Goal: Transaction & Acquisition: Purchase product/service

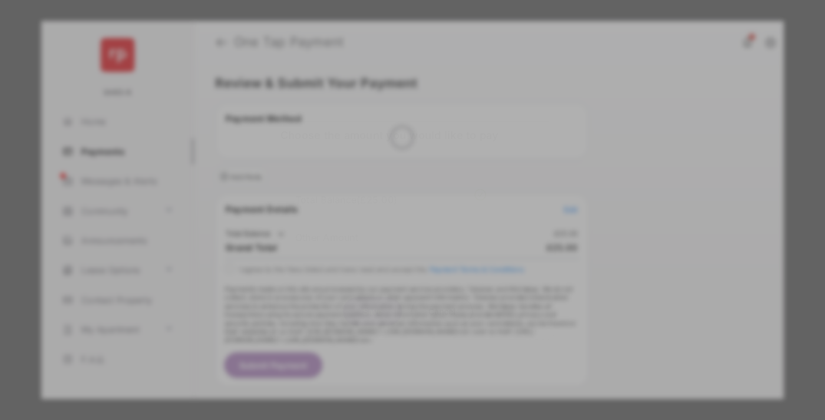
click at [391, 227] on div "Other Amount" at bounding box center [390, 237] width 191 height 20
type input "***"
click at [373, 311] on button "Save" at bounding box center [372, 311] width 59 height 28
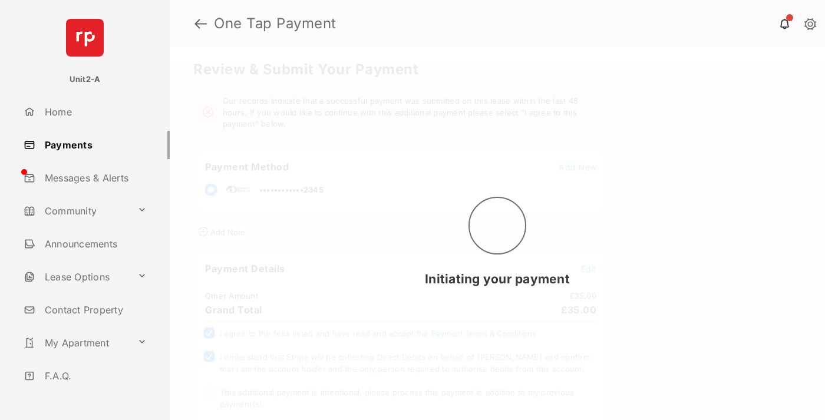
click at [395, 393] on span "This additional payment is intentional, please process this payment in addition…" at bounding box center [397, 398] width 354 height 21
